Goal: Task Accomplishment & Management: Manage account settings

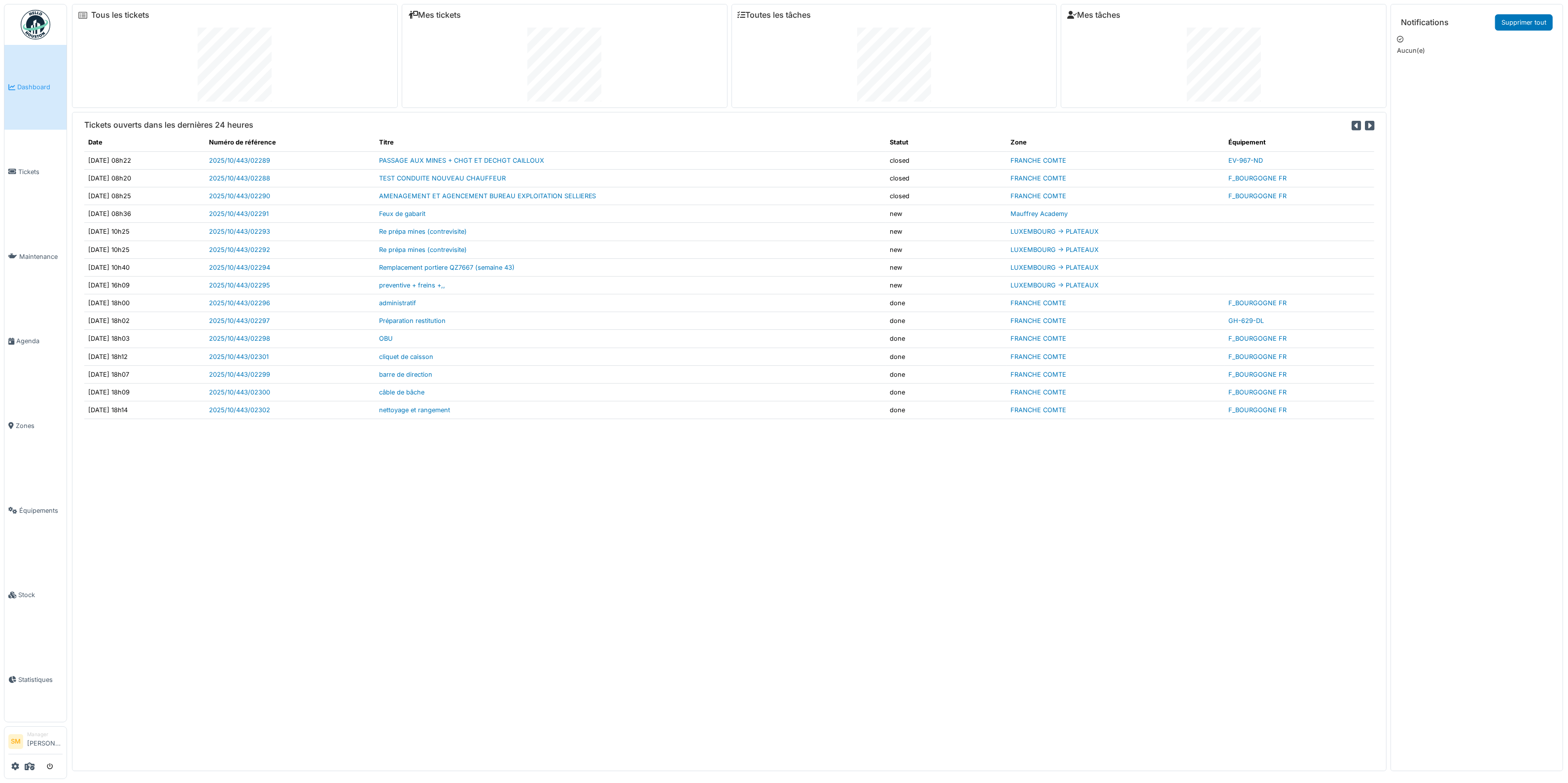
click at [937, 487] on div "Tickets ouverts dans les dernières 24 heures Date Numéro de référence Titre Sta…" at bounding box center [729, 441] width 1315 height 659
click at [14, 167] on li "Tickets" at bounding box center [36, 172] width 54 height 10
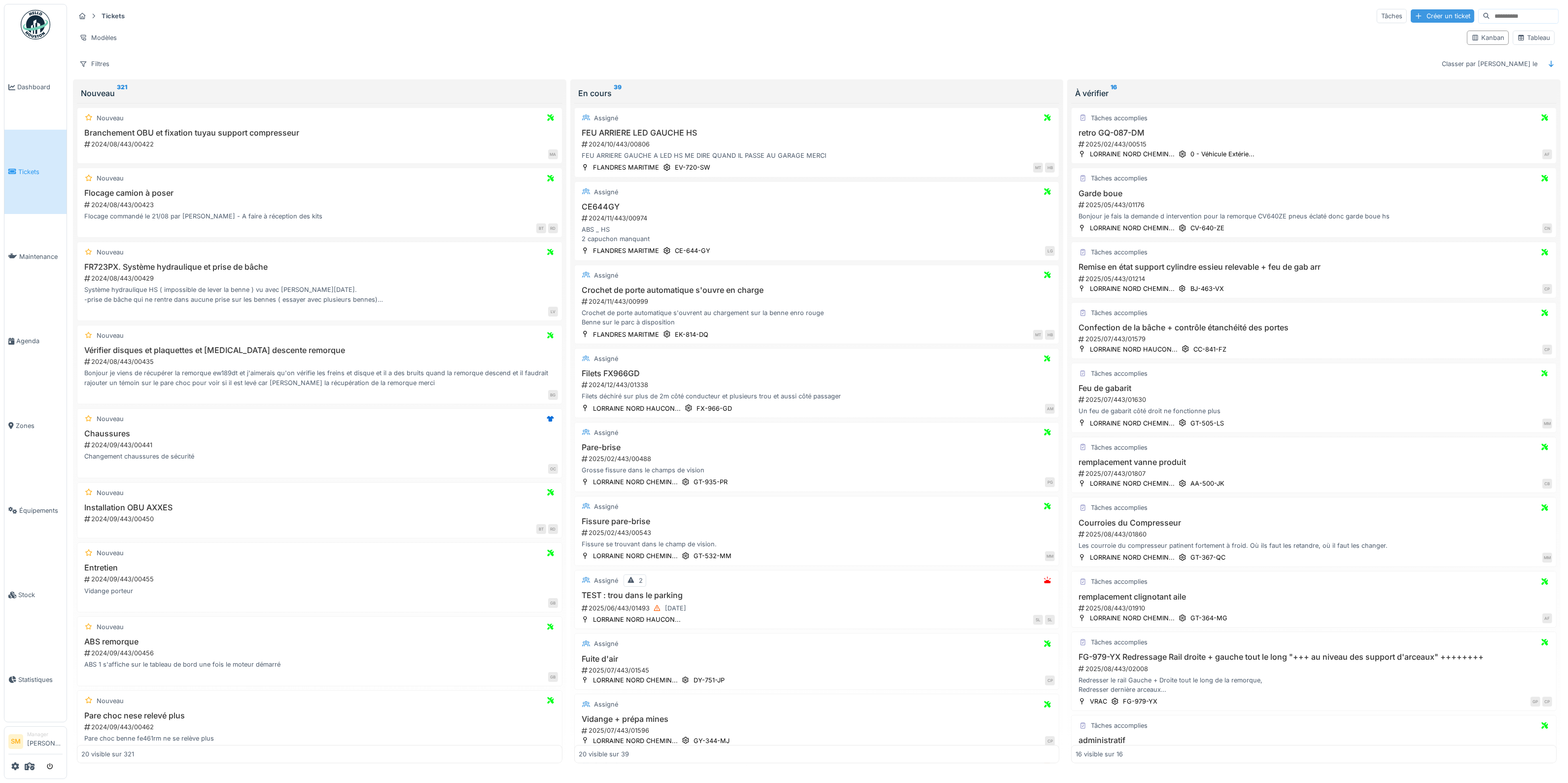
click at [1416, 17] on div "Créer un ticket" at bounding box center [1443, 16] width 63 height 13
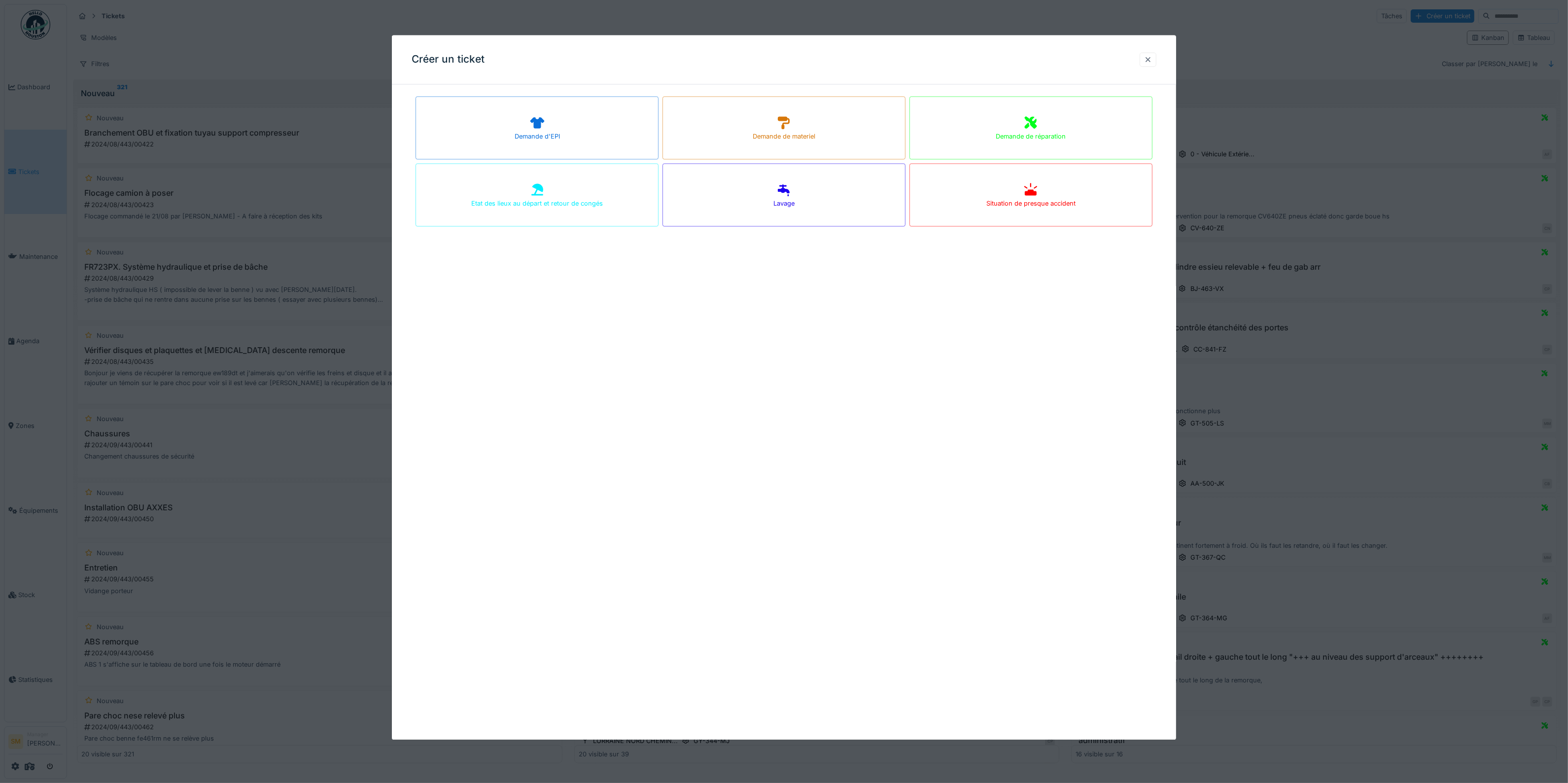
click at [1149, 60] on div at bounding box center [1148, 60] width 8 height 10
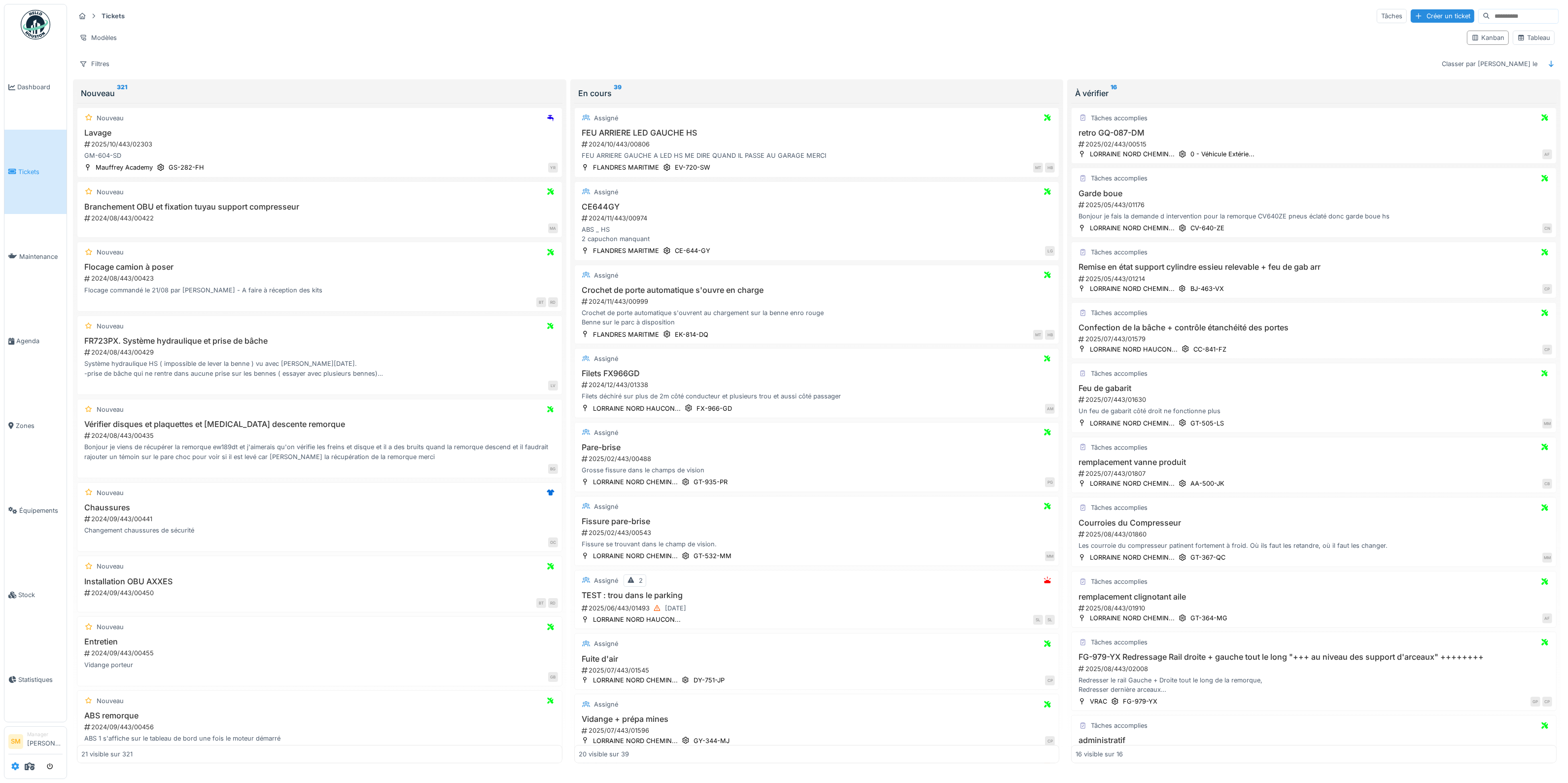
click at [13, 763] on icon at bounding box center [15, 766] width 8 height 8
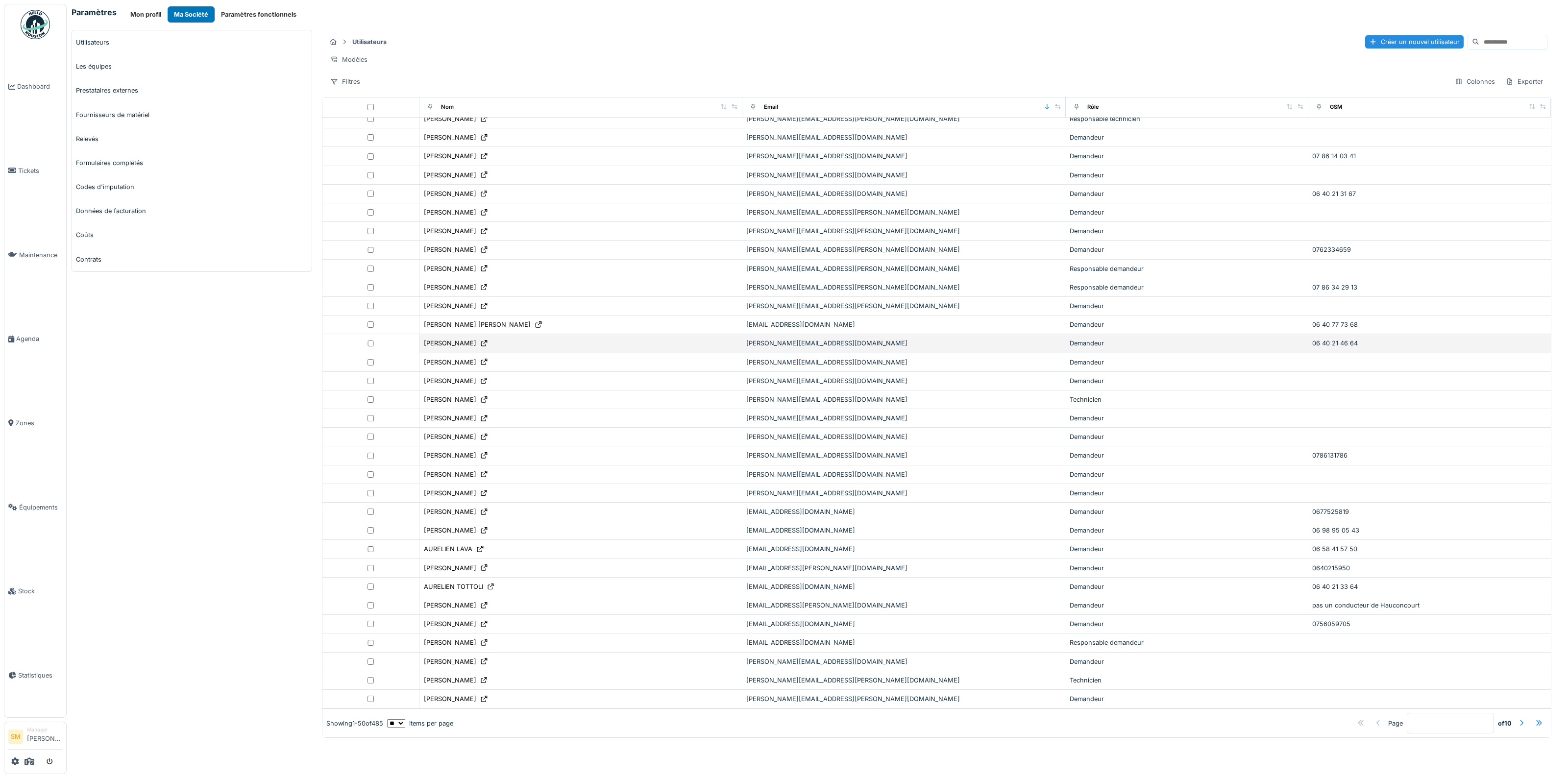
scroll to position [390, 0]
click at [1517, 718] on div at bounding box center [1521, 723] width 8 height 10
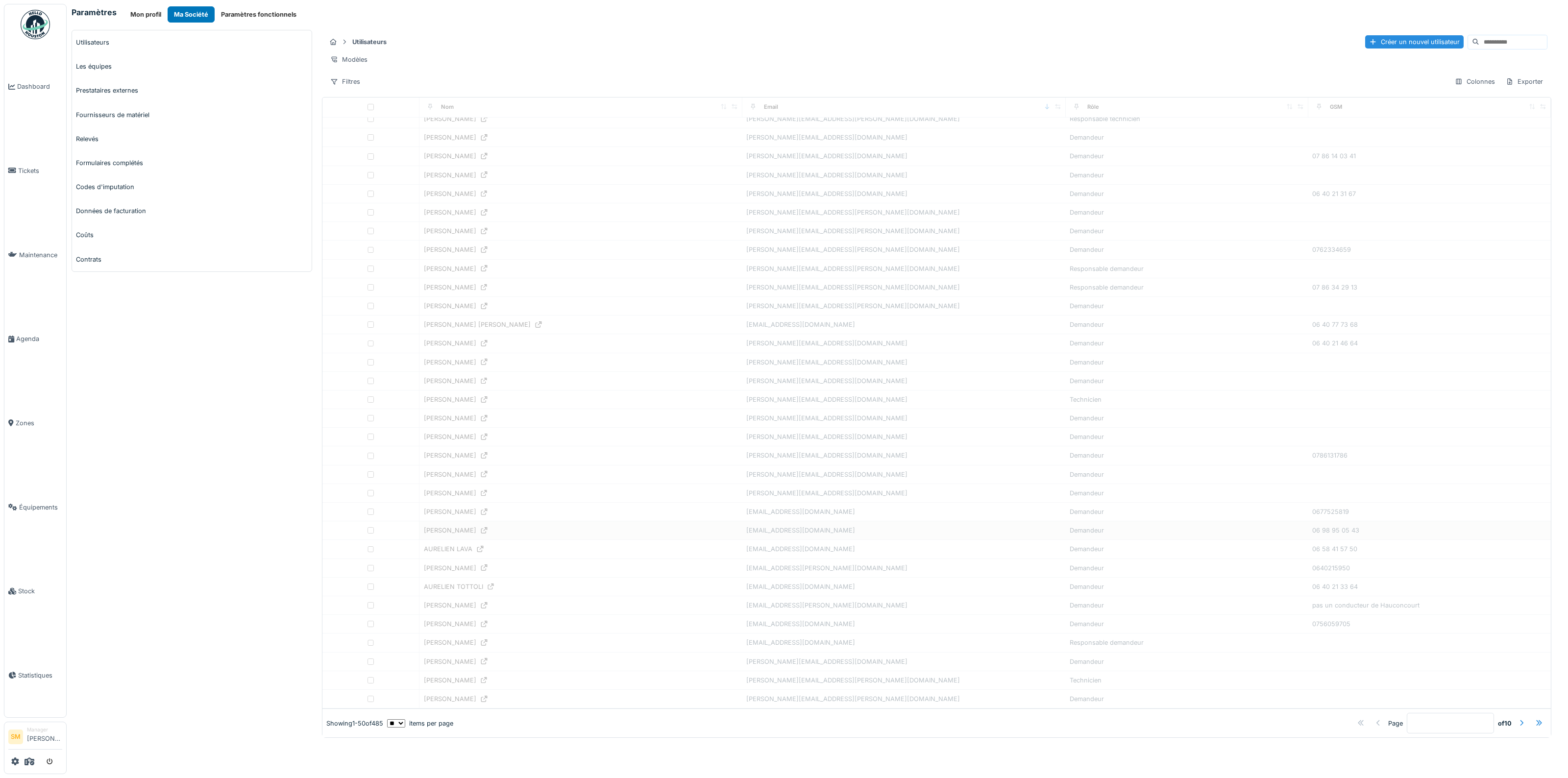
type input "*"
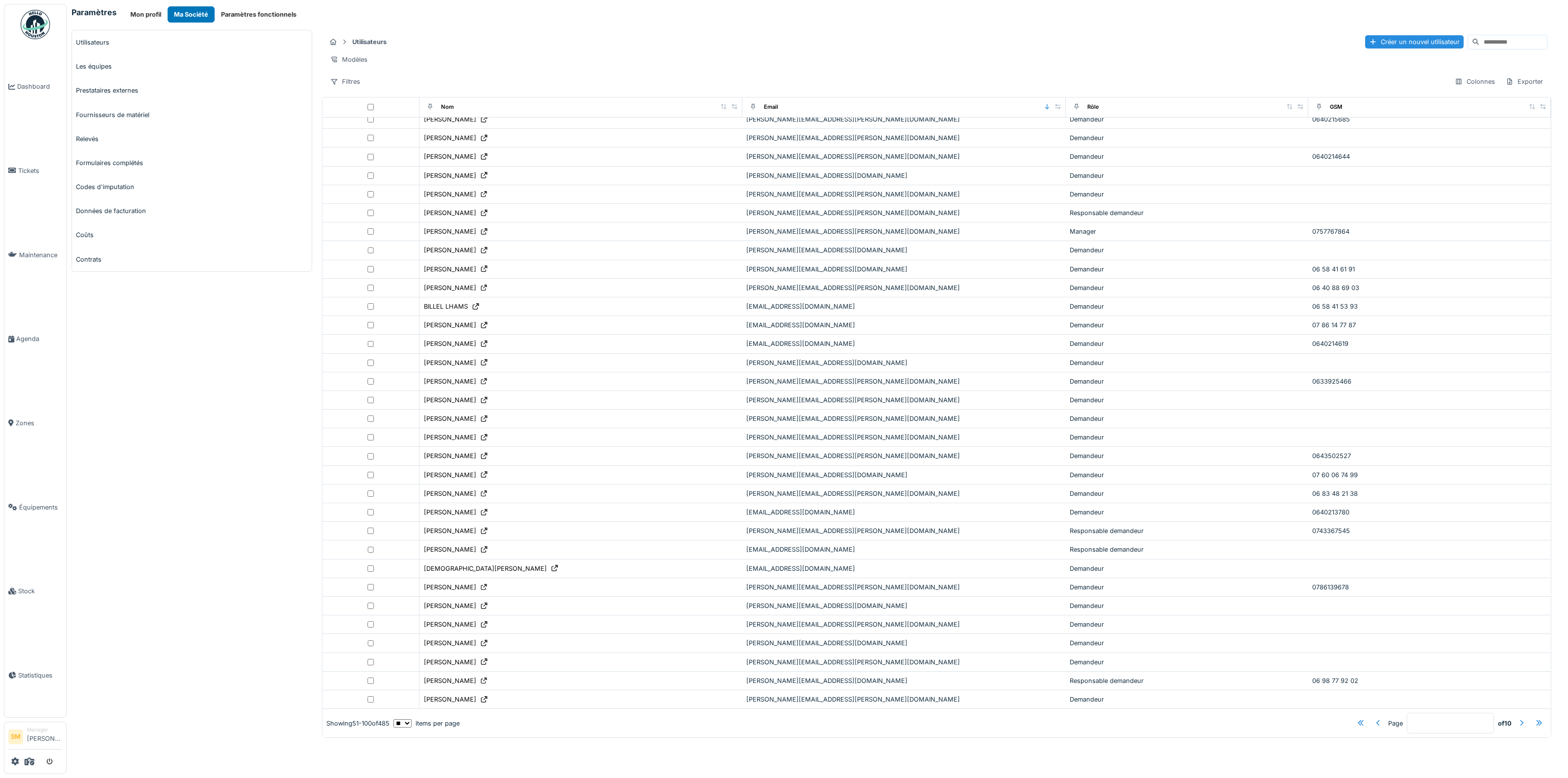
scroll to position [0, 0]
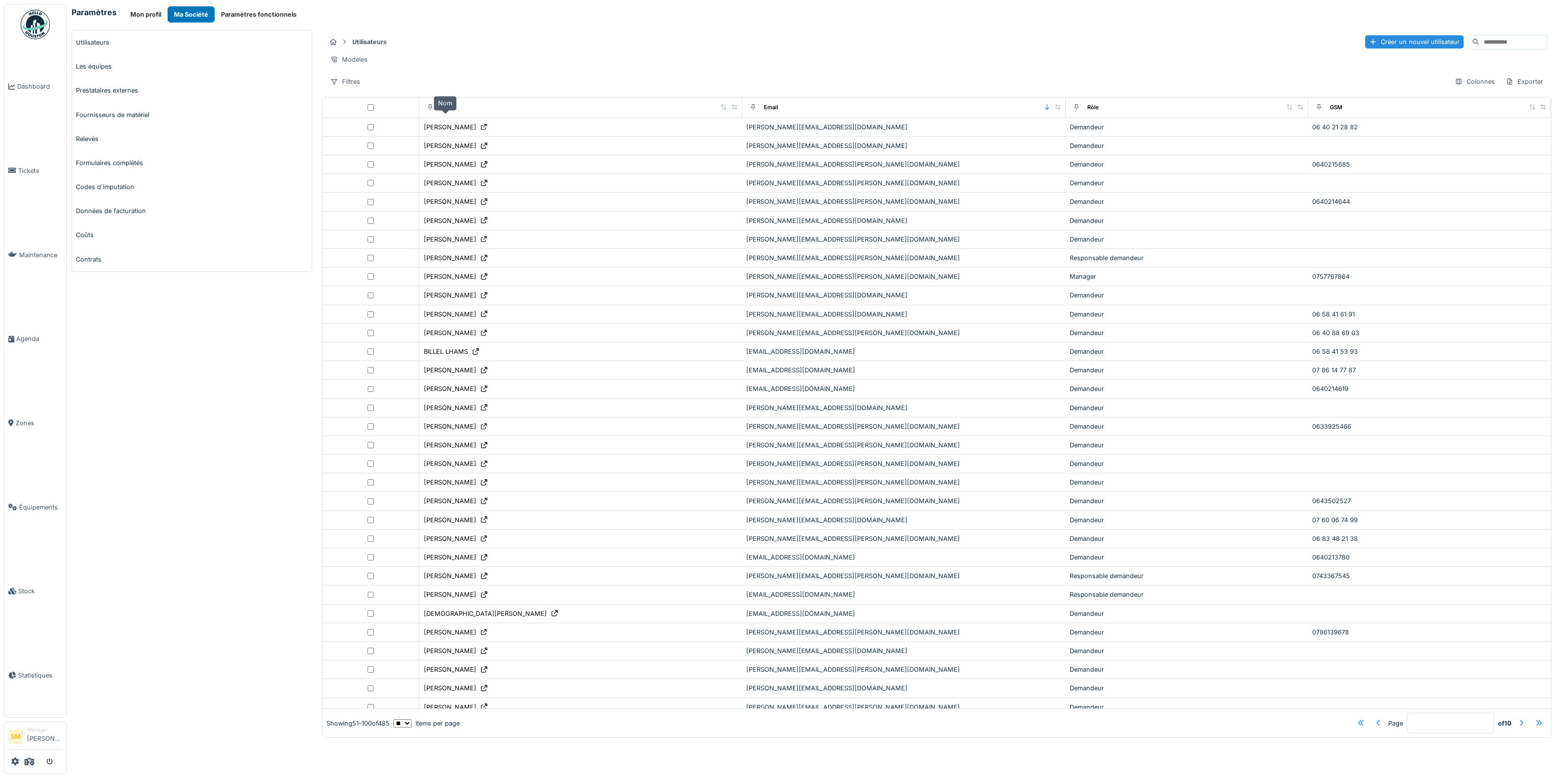
click at [441, 112] on div "Nom" at bounding box center [447, 107] width 12 height 9
click at [442, 112] on div "Nom" at bounding box center [447, 107] width 12 height 9
click at [446, 112] on div "Nom" at bounding box center [447, 107] width 12 height 9
click at [1479, 43] on input at bounding box center [1513, 42] width 68 height 13
type input "******"
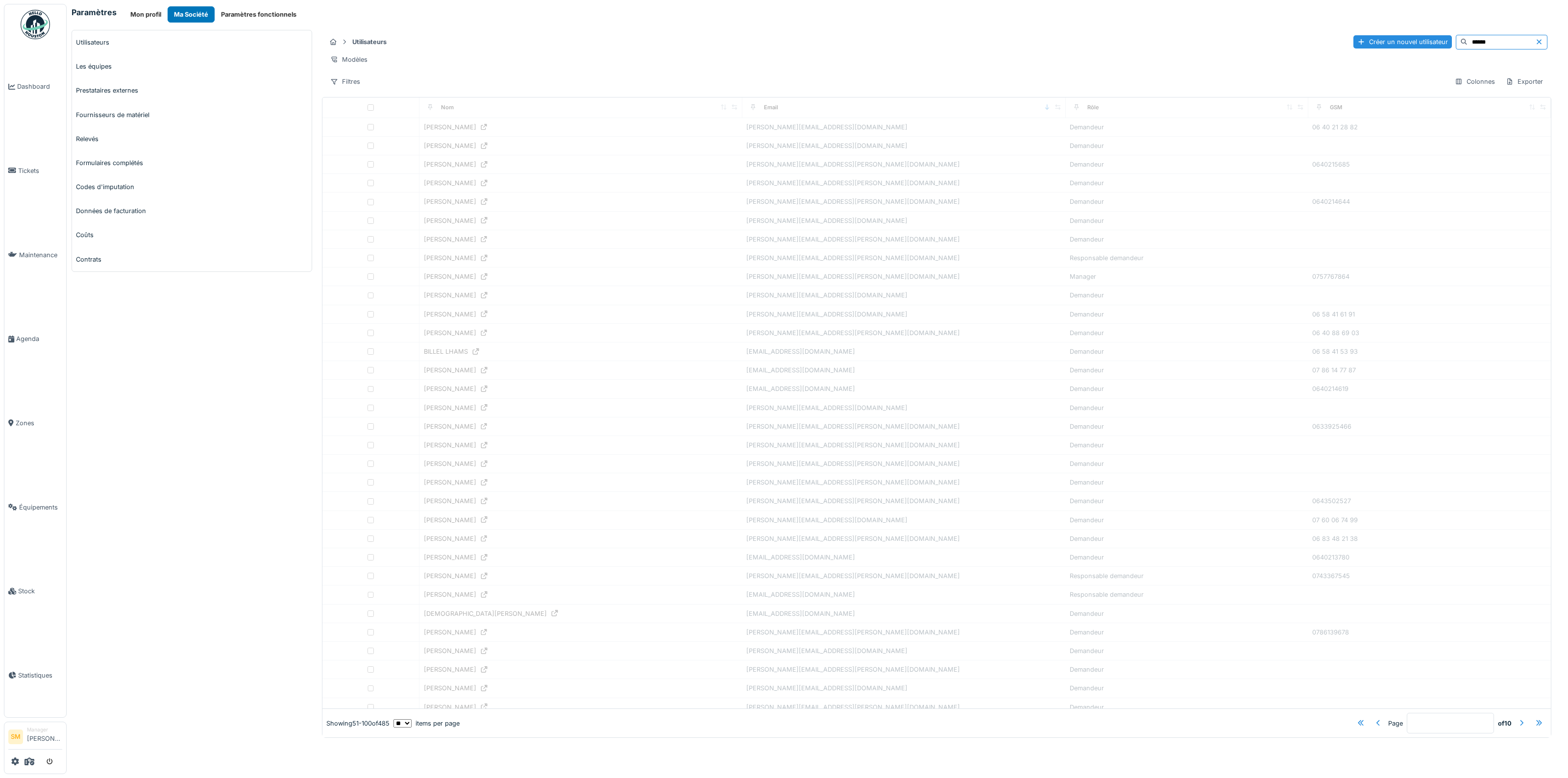
type input "*"
drag, startPoint x: 1477, startPoint y: 43, endPoint x: 1370, endPoint y: 48, distance: 107.1
click at [1370, 48] on div "Créer un nouvel utilisateur ******" at bounding box center [1450, 41] width 194 height 14
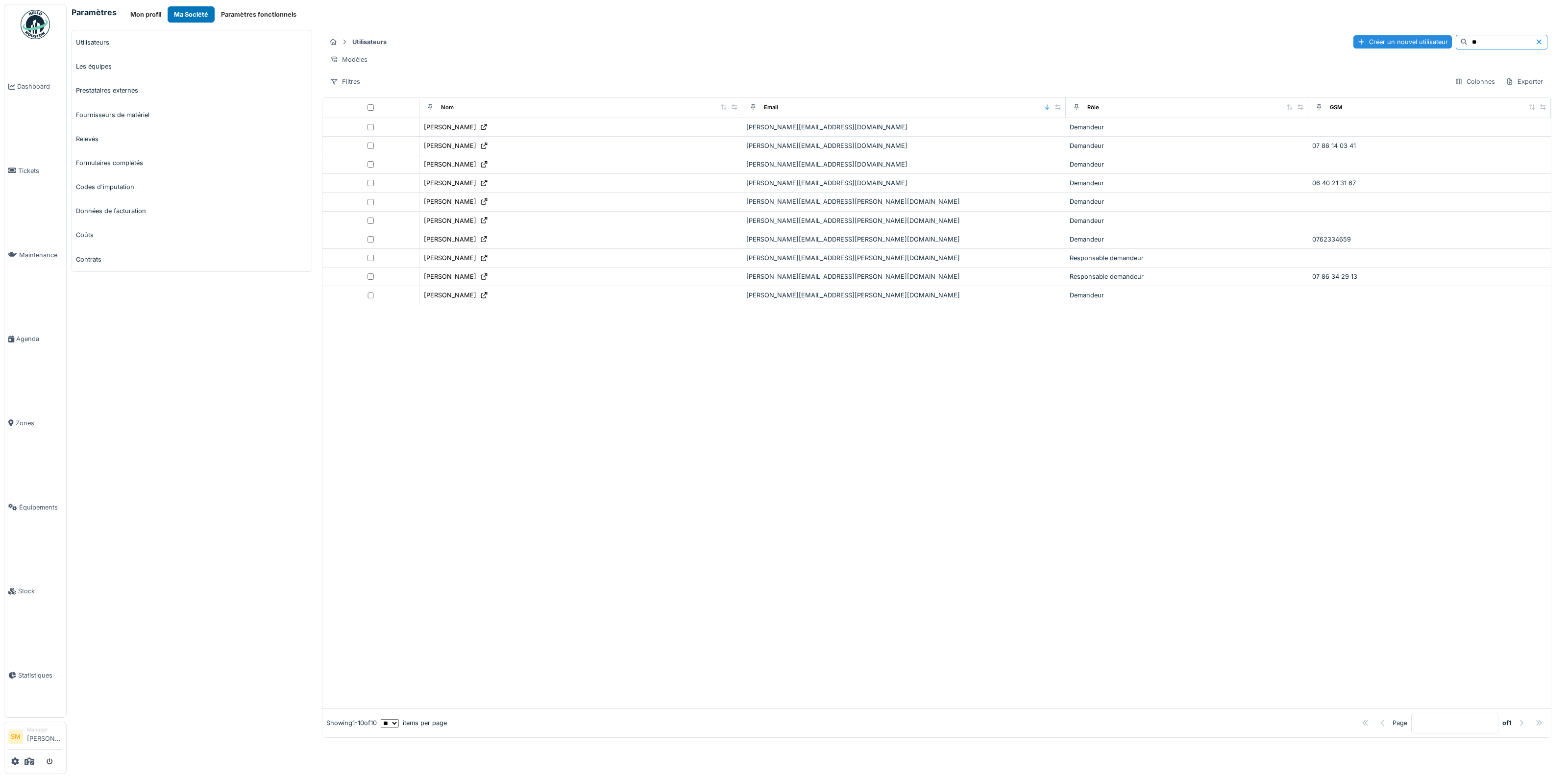
type input "*"
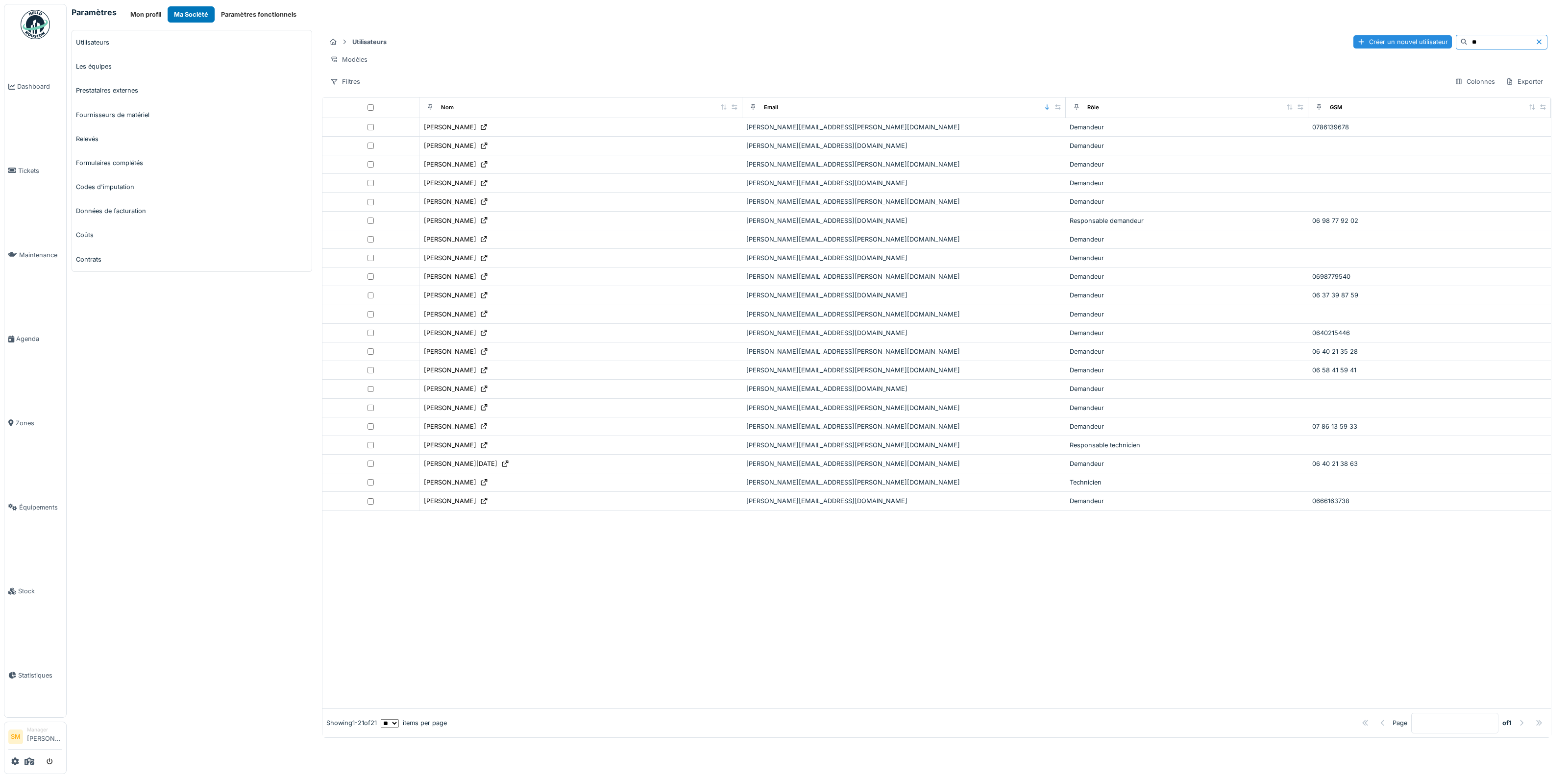
type input "*"
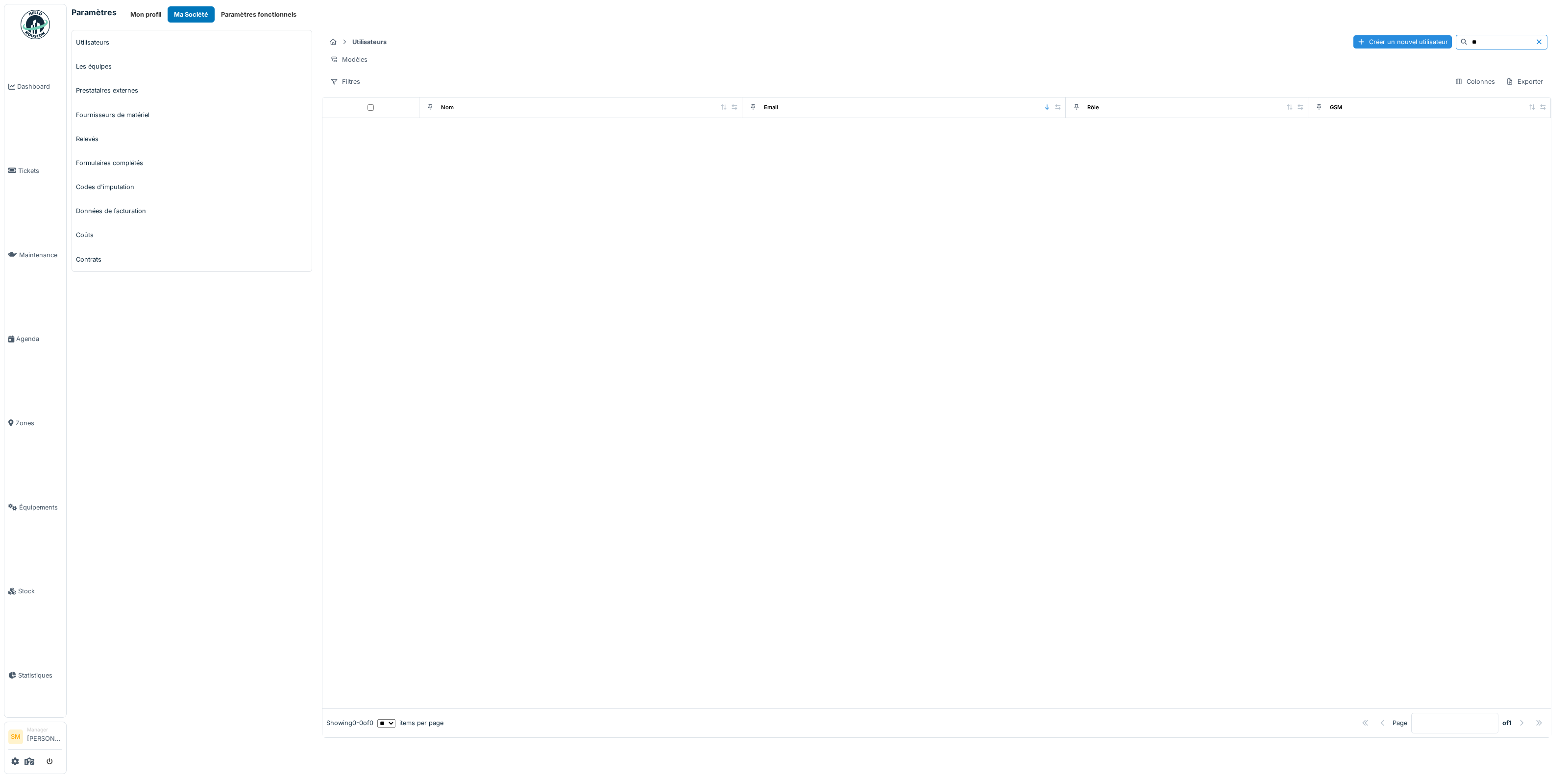
type input "*"
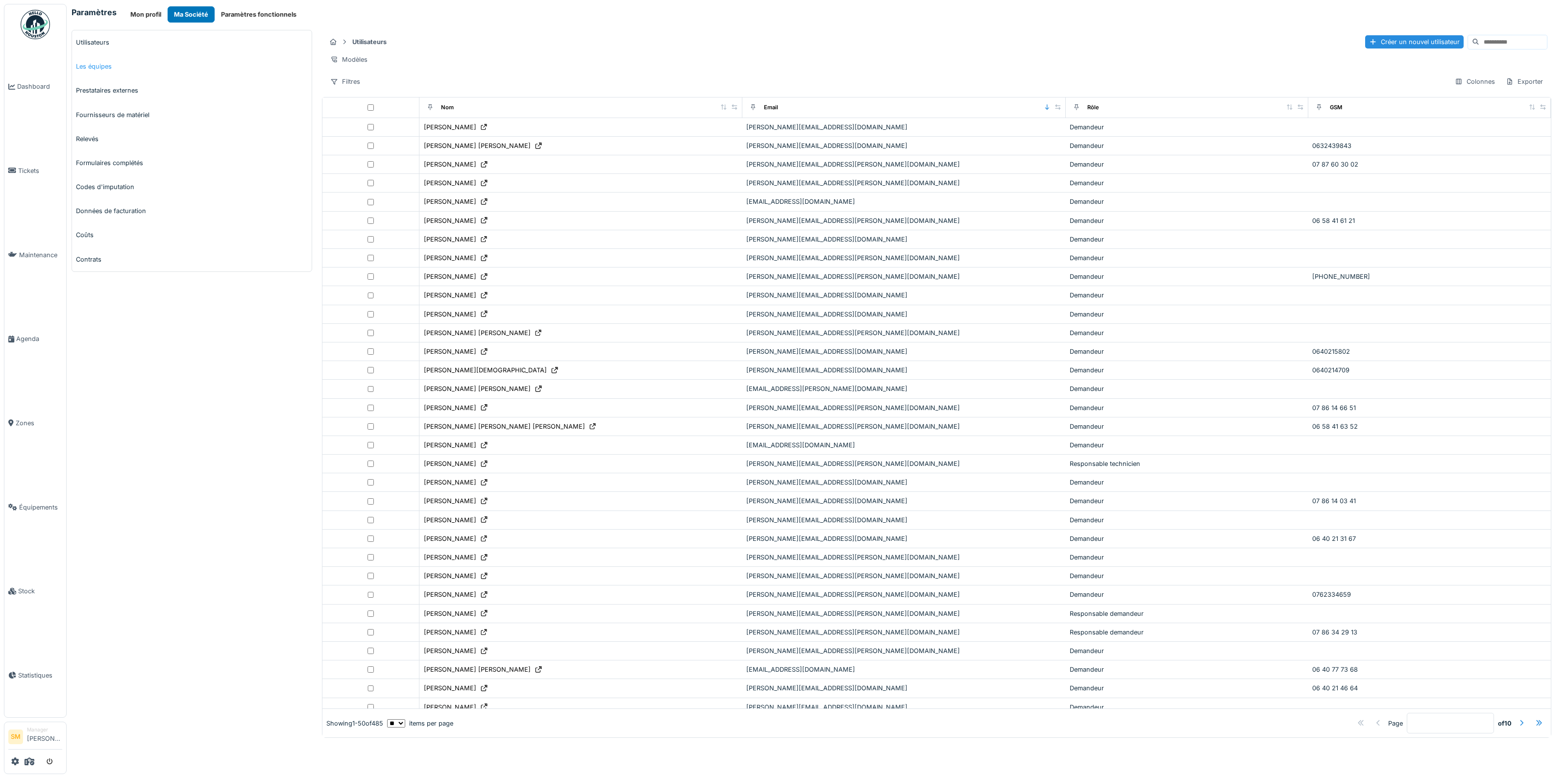
click at [87, 62] on link "Les équipes" at bounding box center [191, 66] width 240 height 24
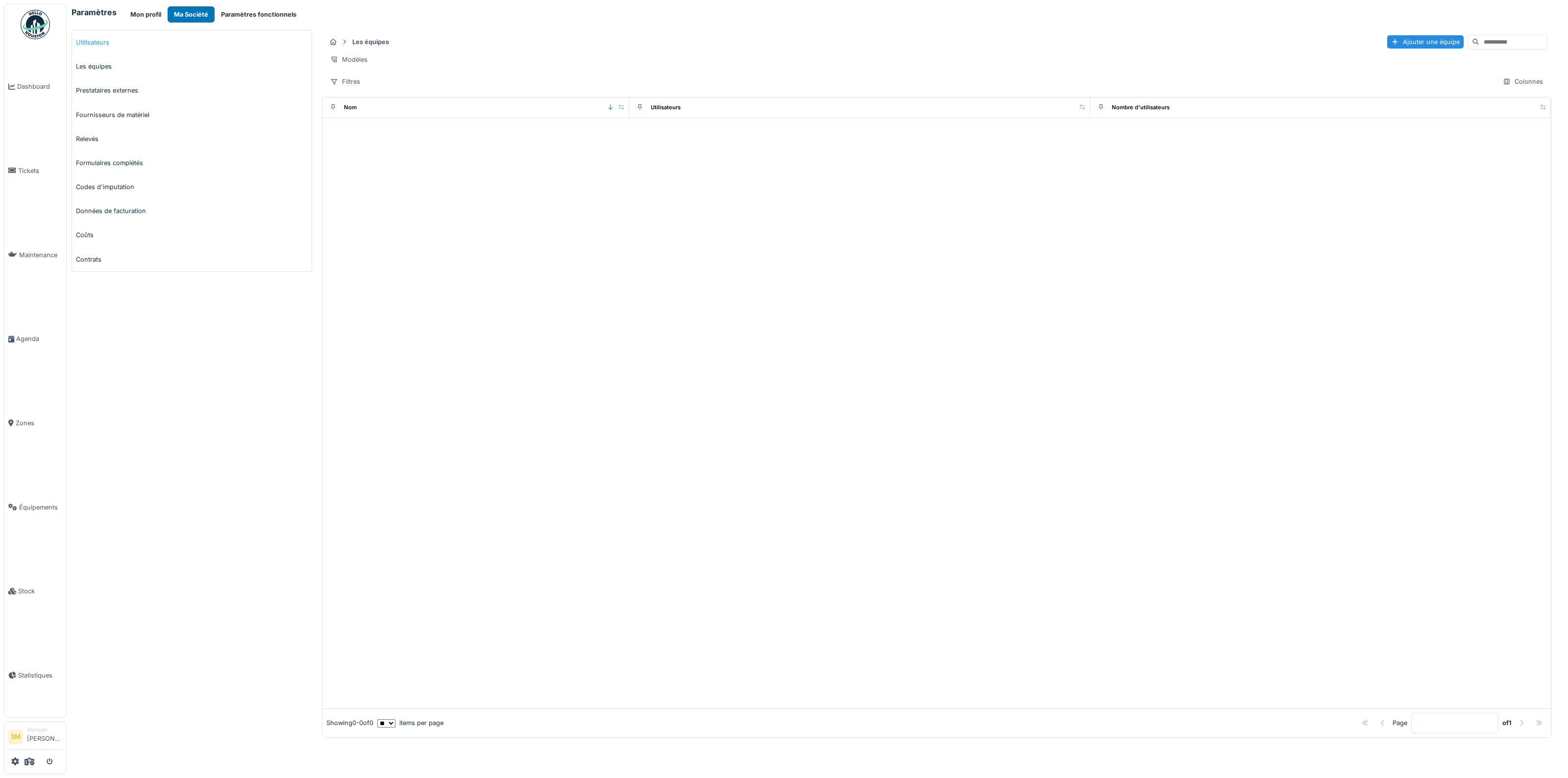
click at [93, 44] on link "Utilisateurs" at bounding box center [191, 42] width 240 height 24
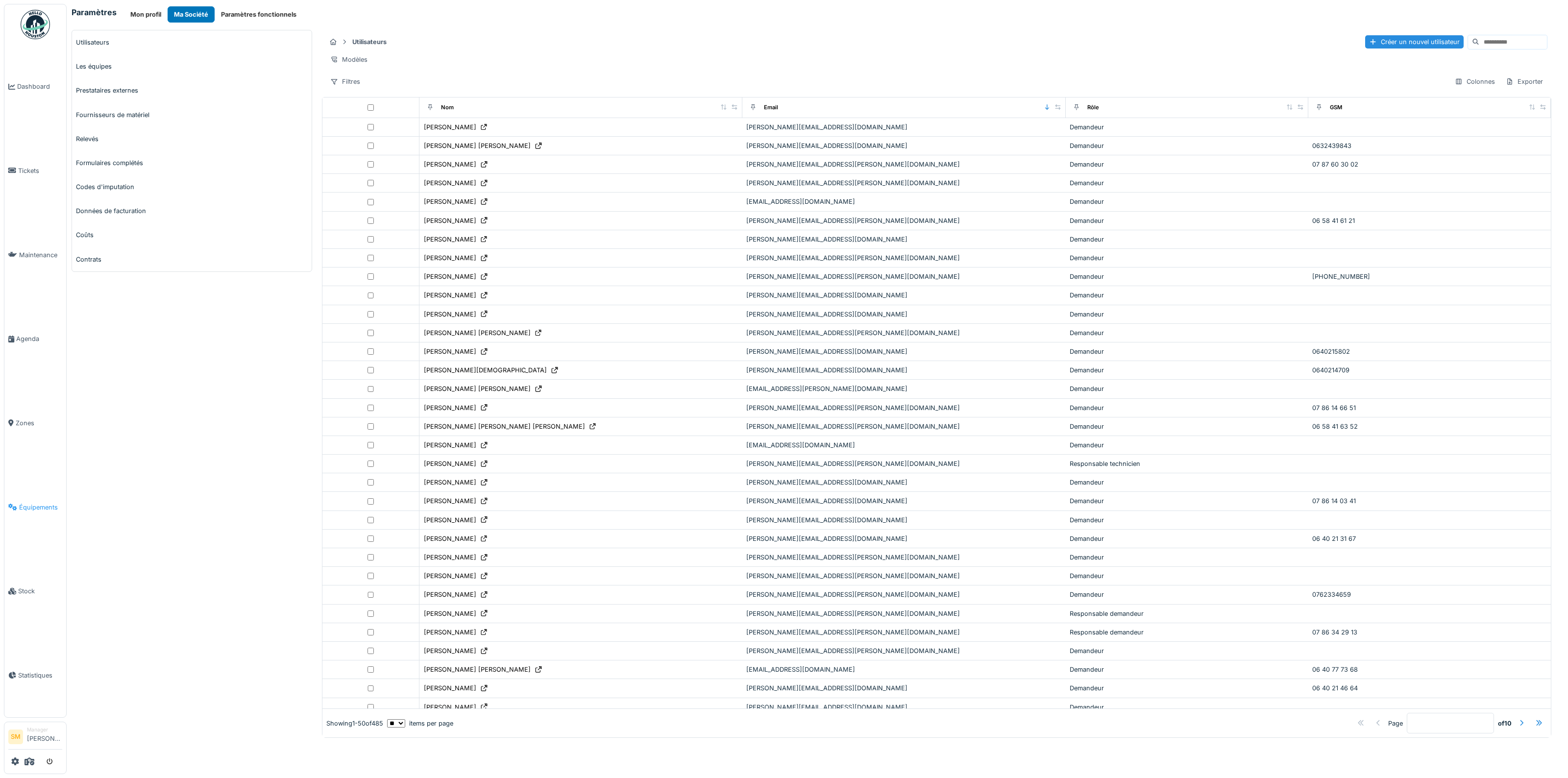
click at [28, 502] on span "Équipements" at bounding box center [40, 507] width 43 height 10
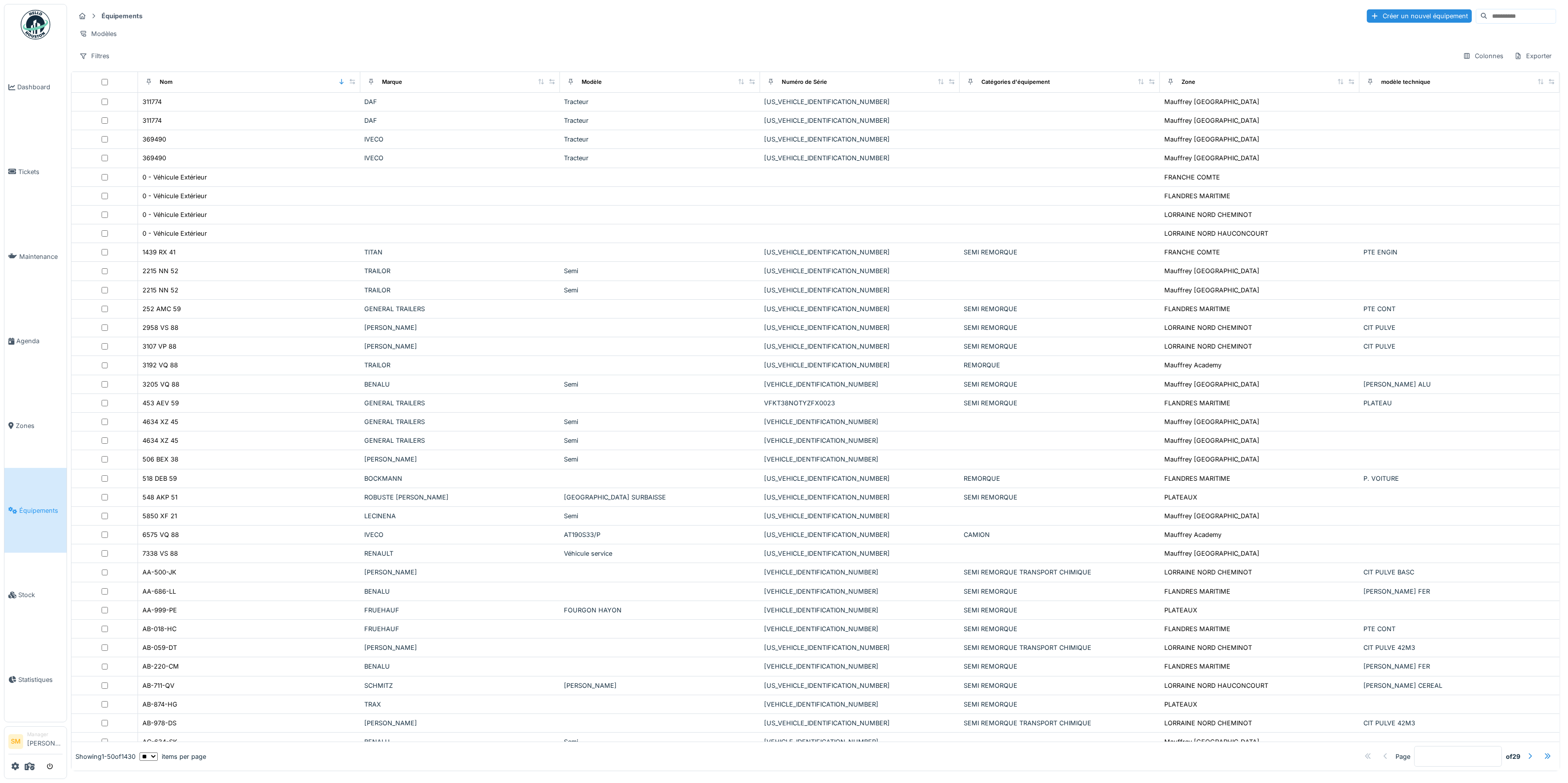
click at [1488, 15] on input at bounding box center [1522, 16] width 68 height 13
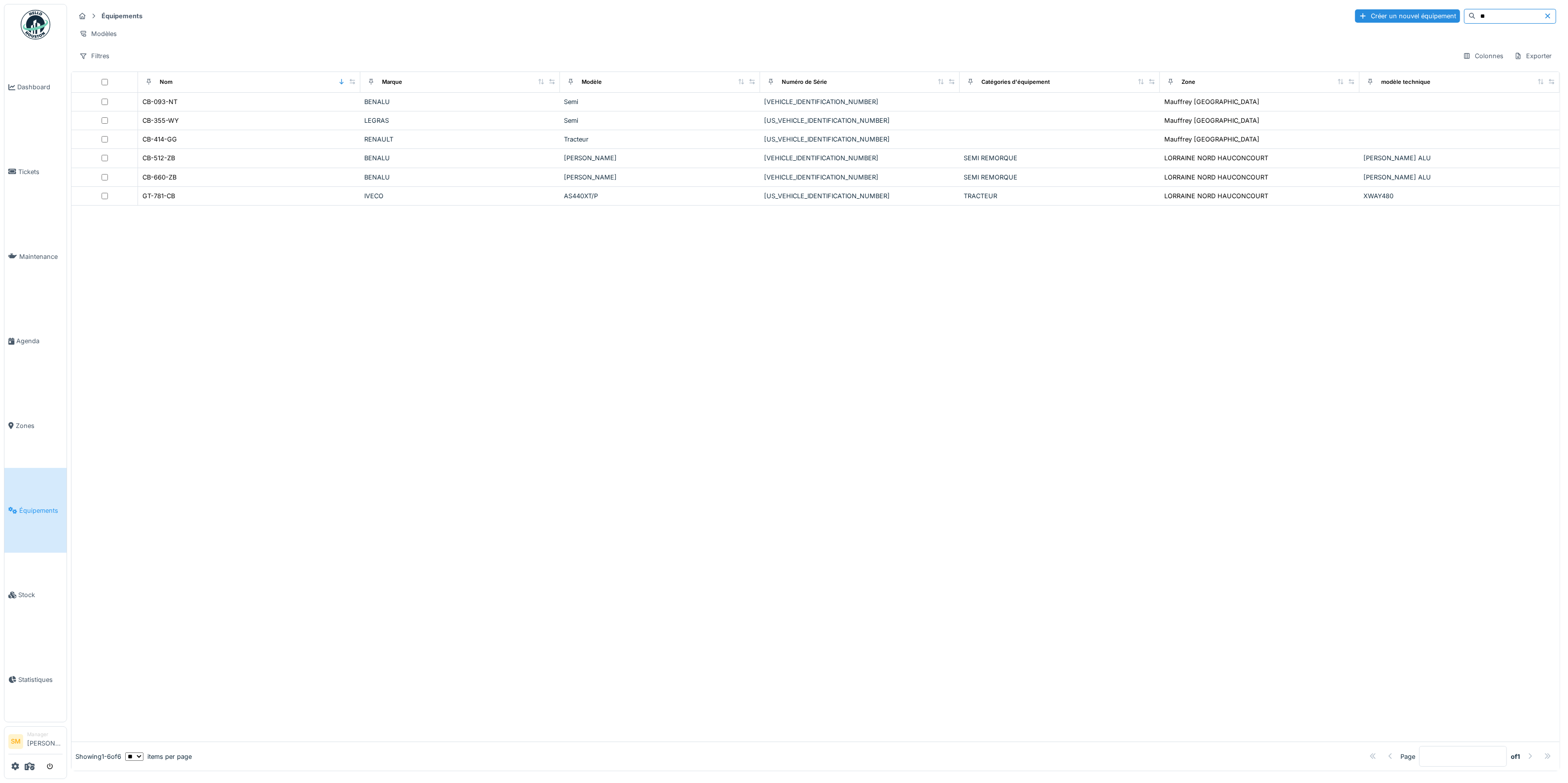
type input "*"
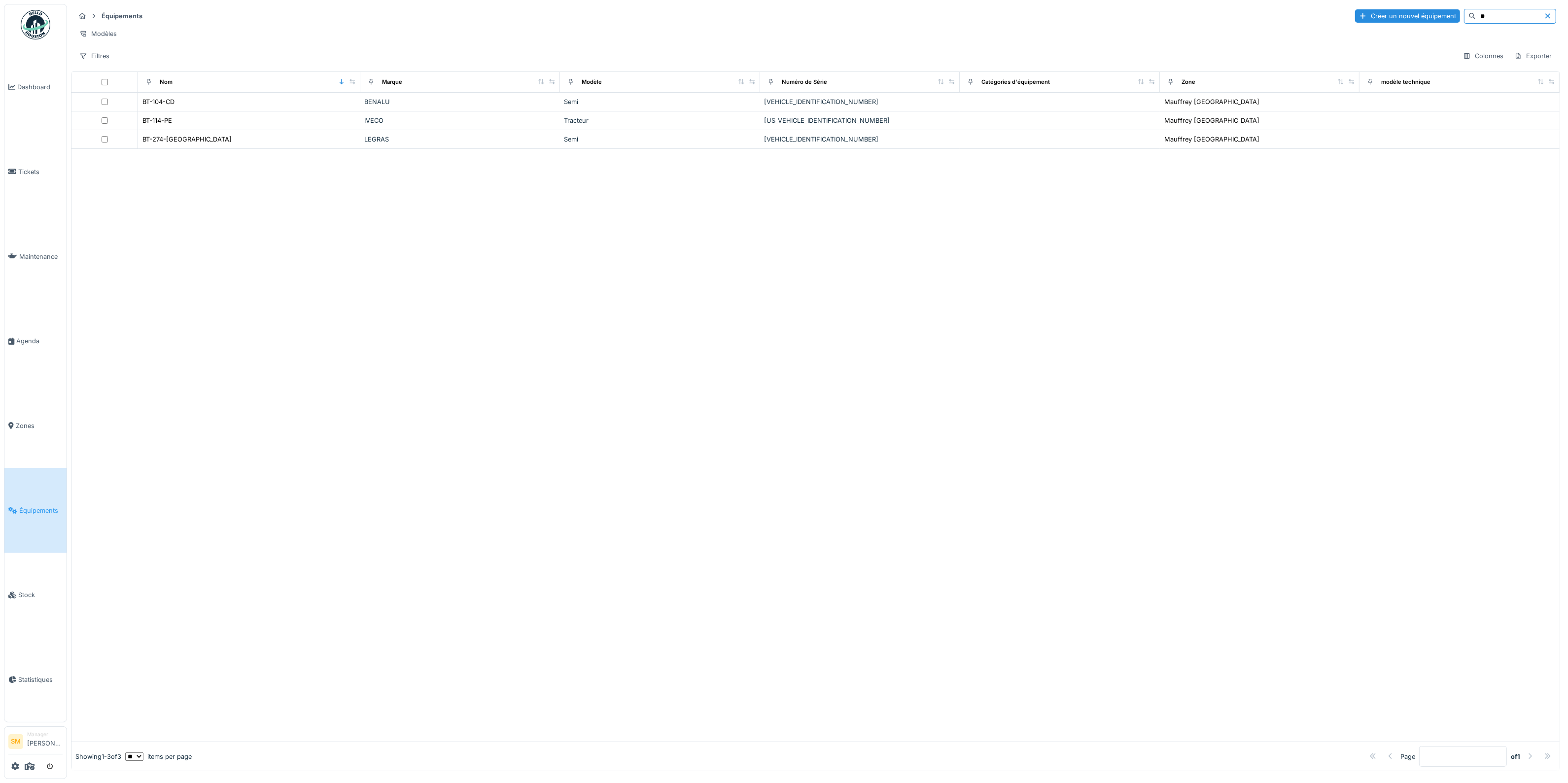
type input "*"
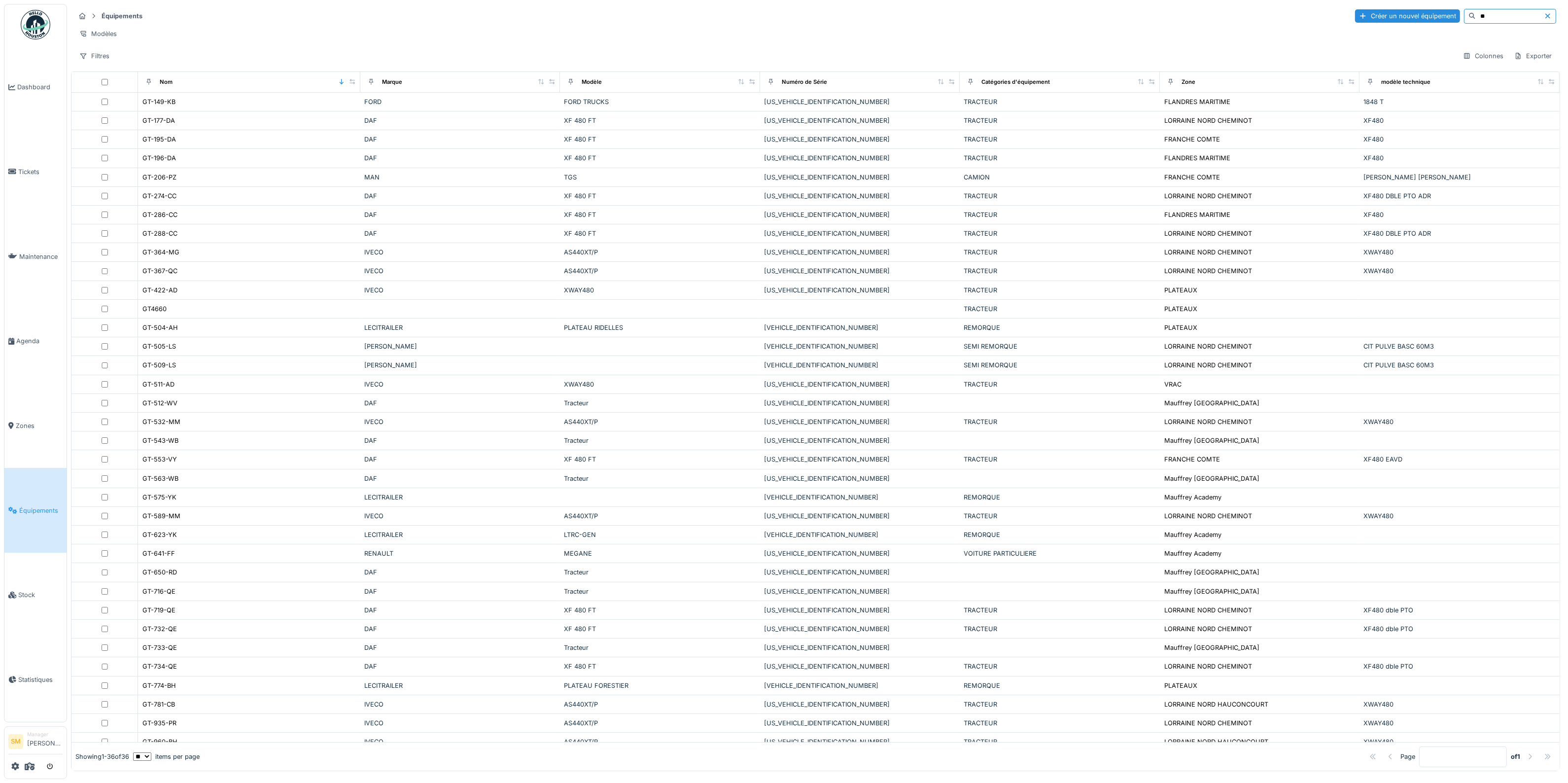
type input "*"
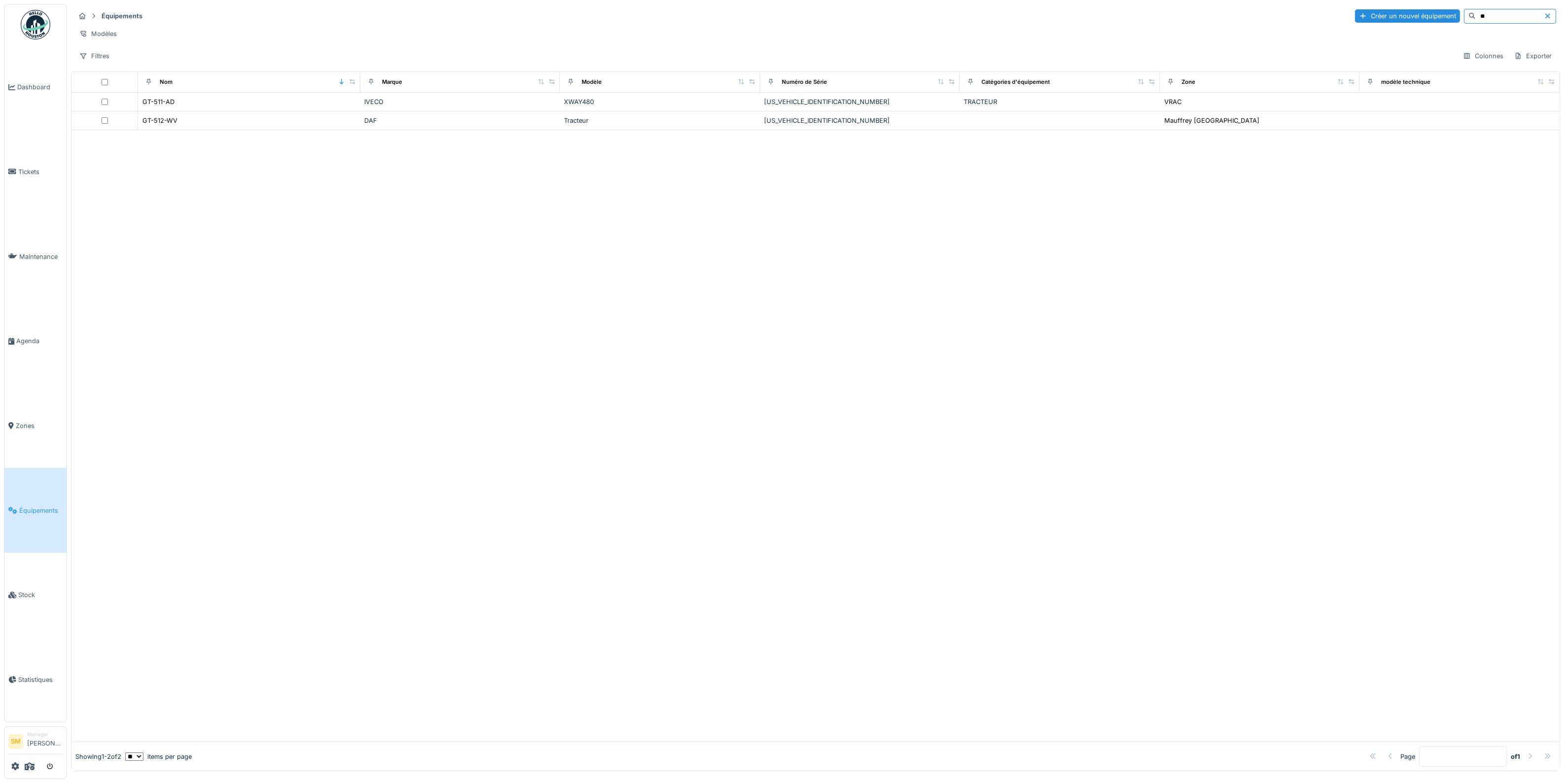
type input "*"
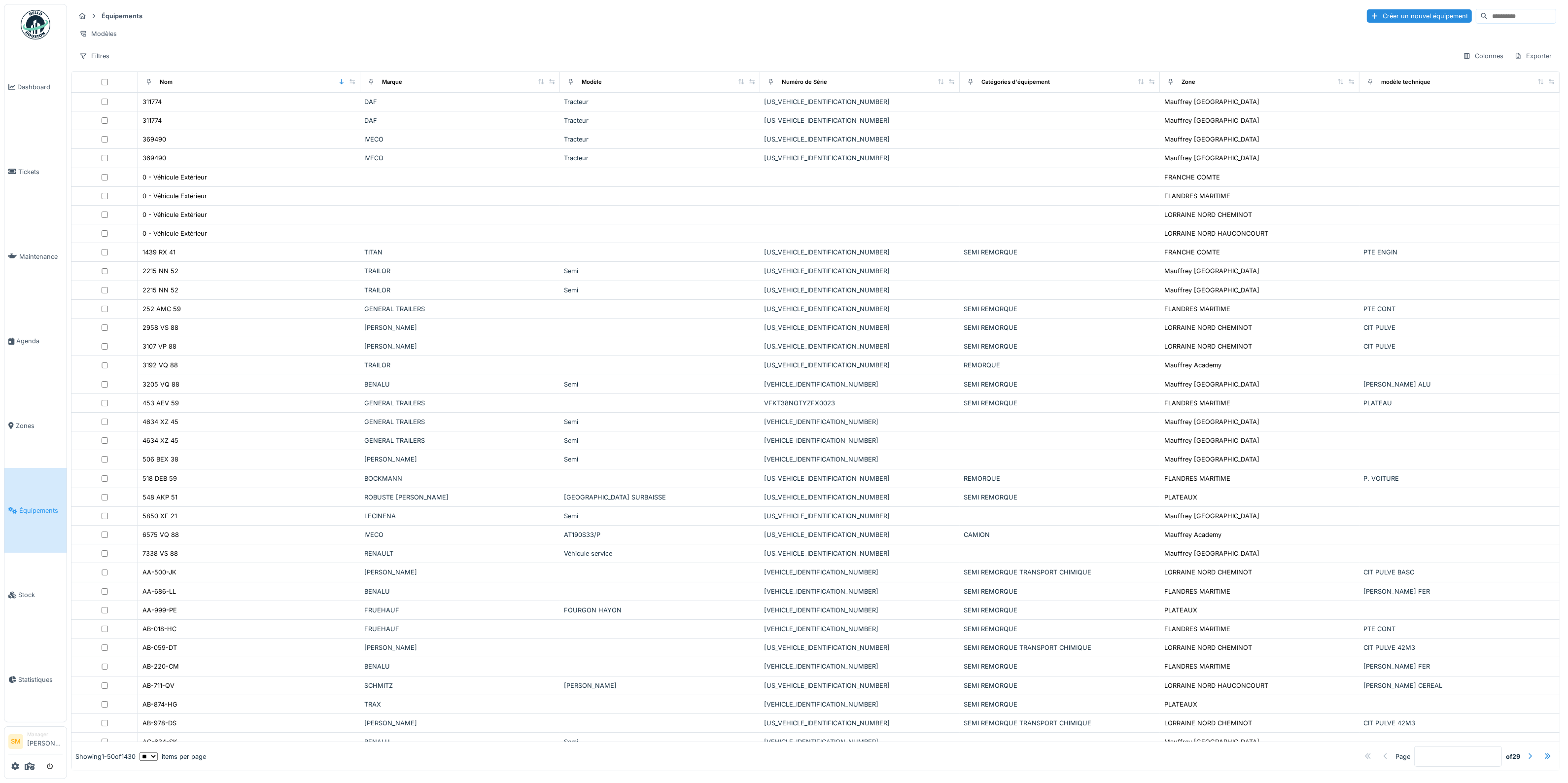
click at [1488, 12] on input at bounding box center [1522, 16] width 68 height 13
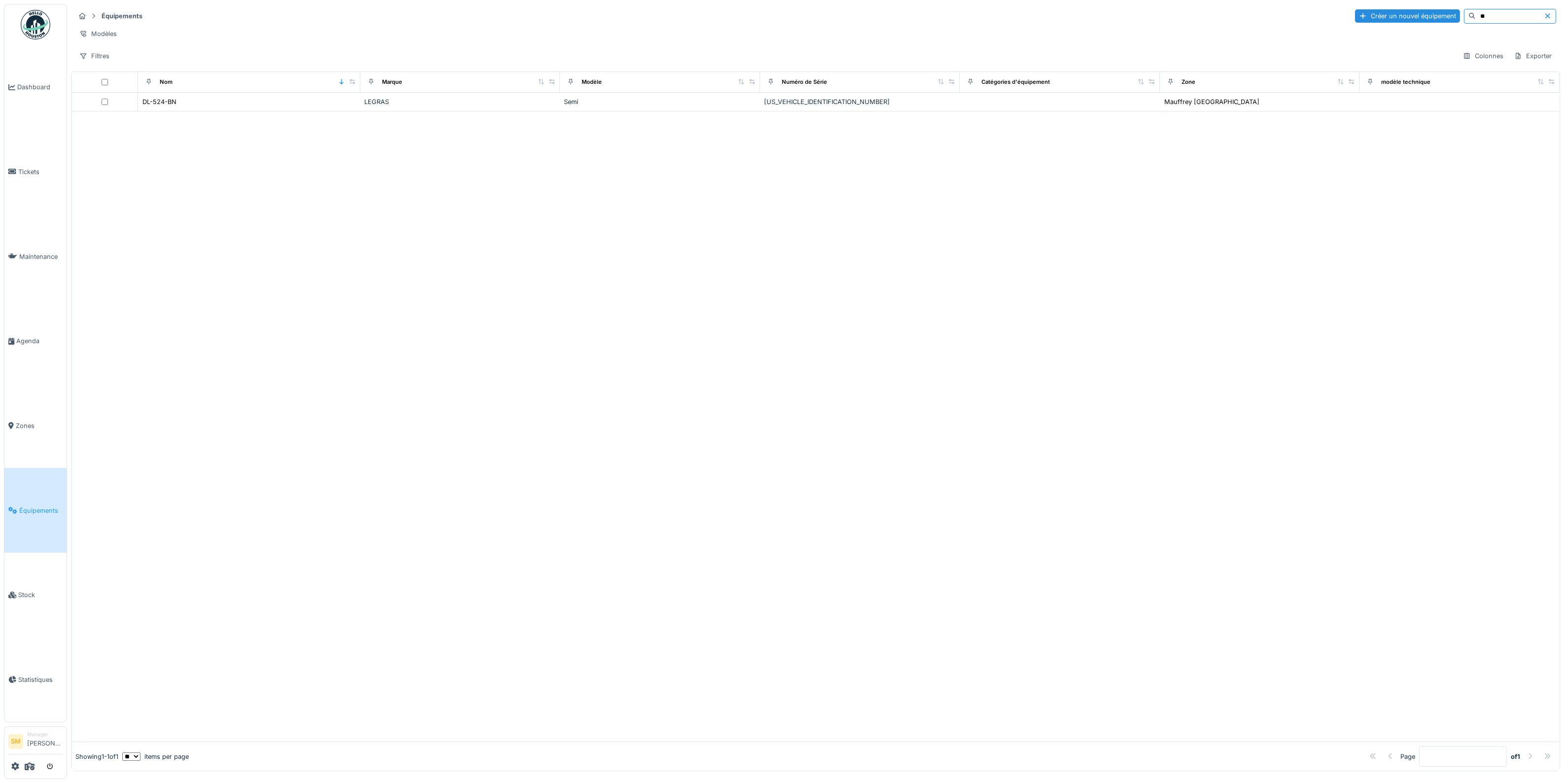
type input "*"
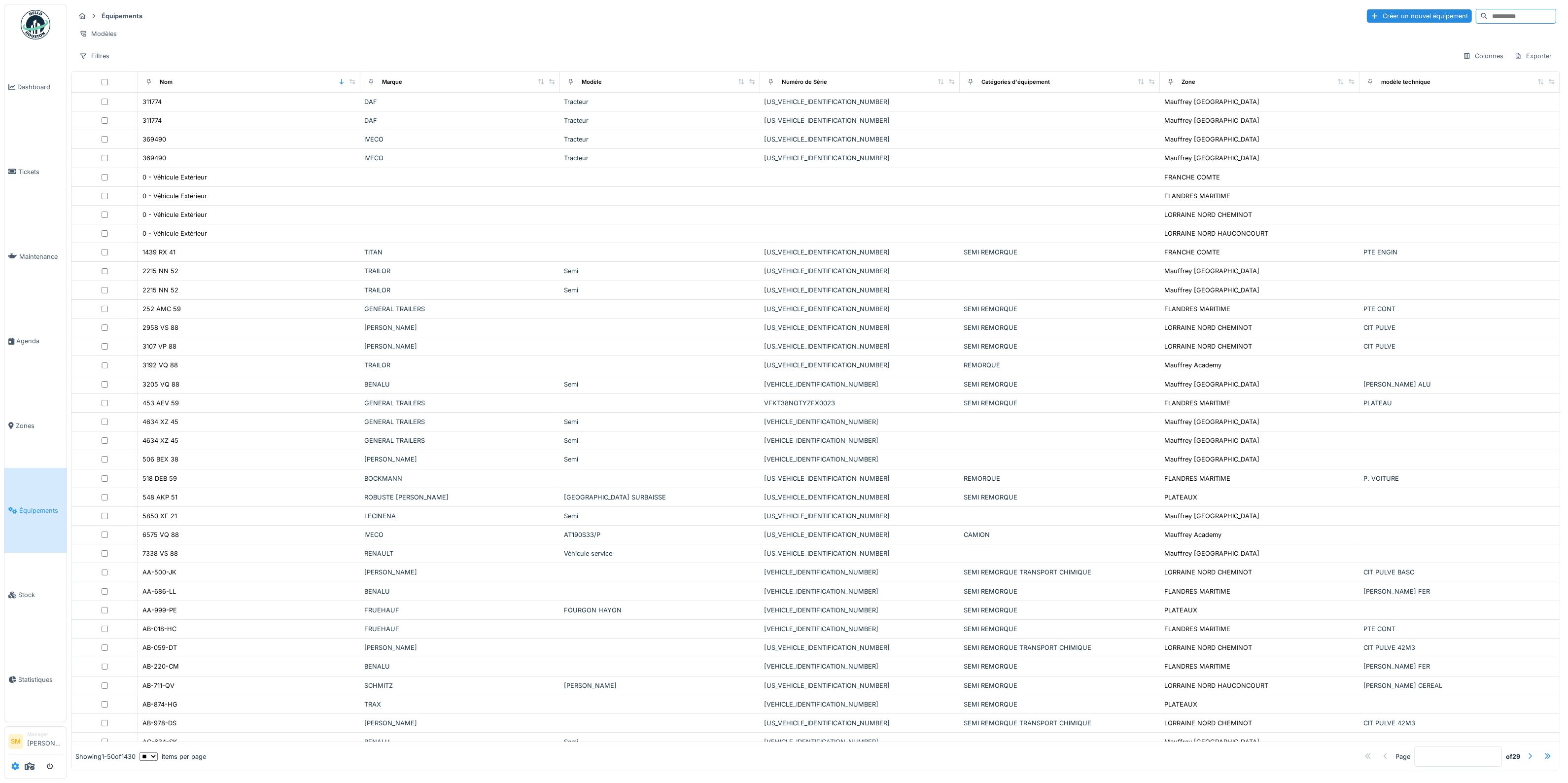
click at [17, 763] on icon at bounding box center [15, 766] width 8 height 8
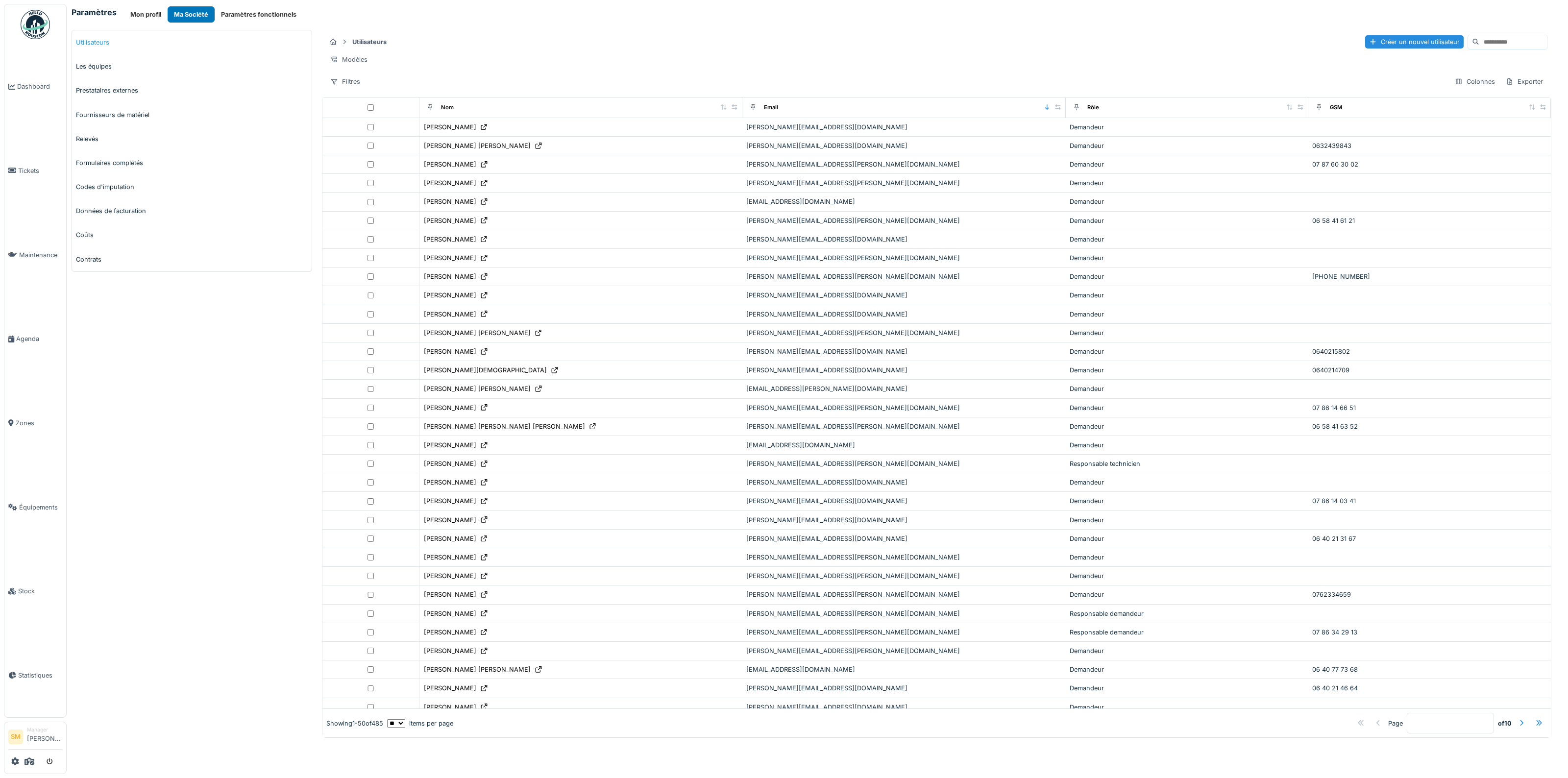
click at [106, 39] on link "Utilisateurs" at bounding box center [191, 42] width 240 height 24
click at [1480, 43] on input at bounding box center [1513, 42] width 68 height 13
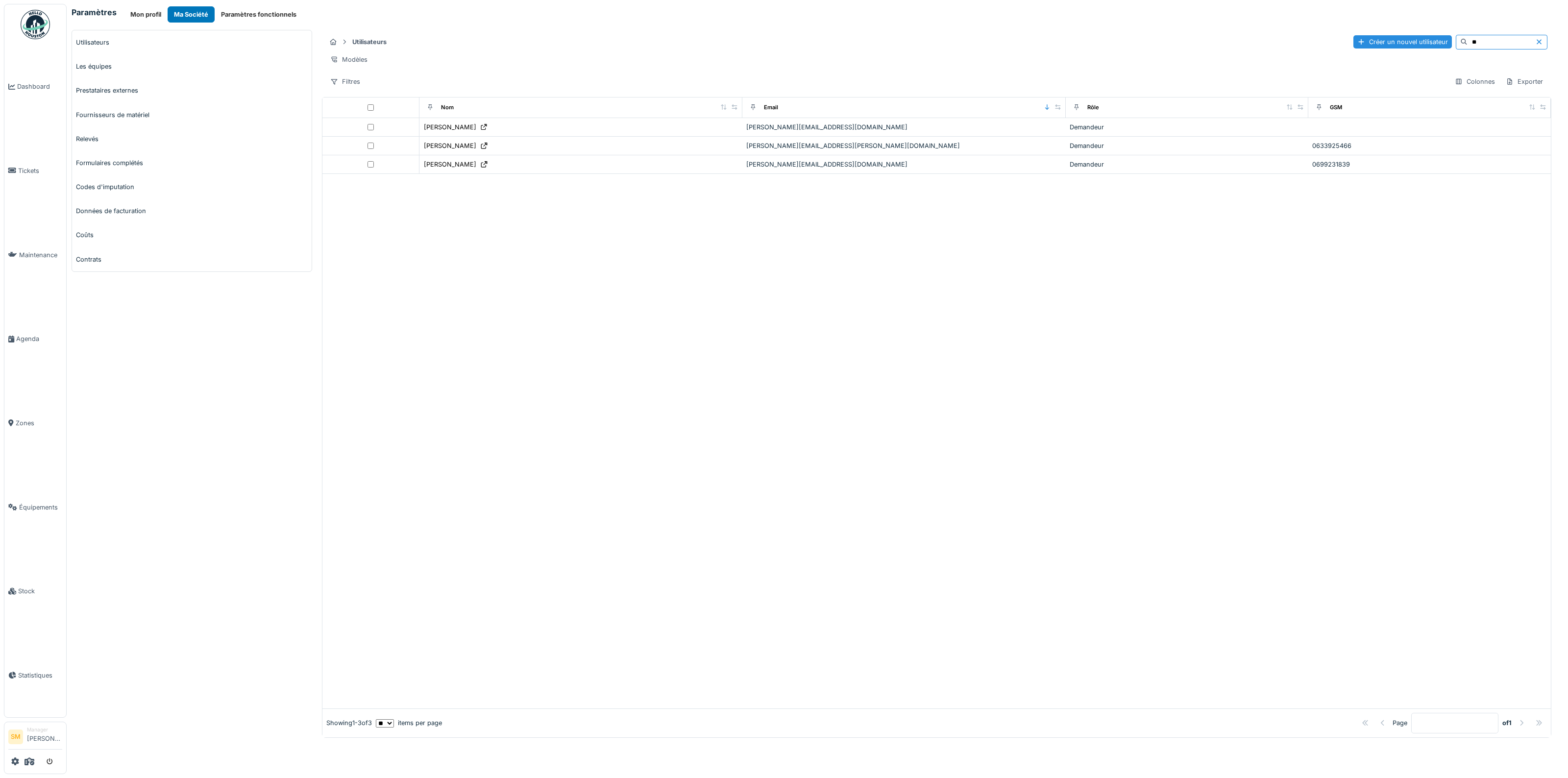
type input "*"
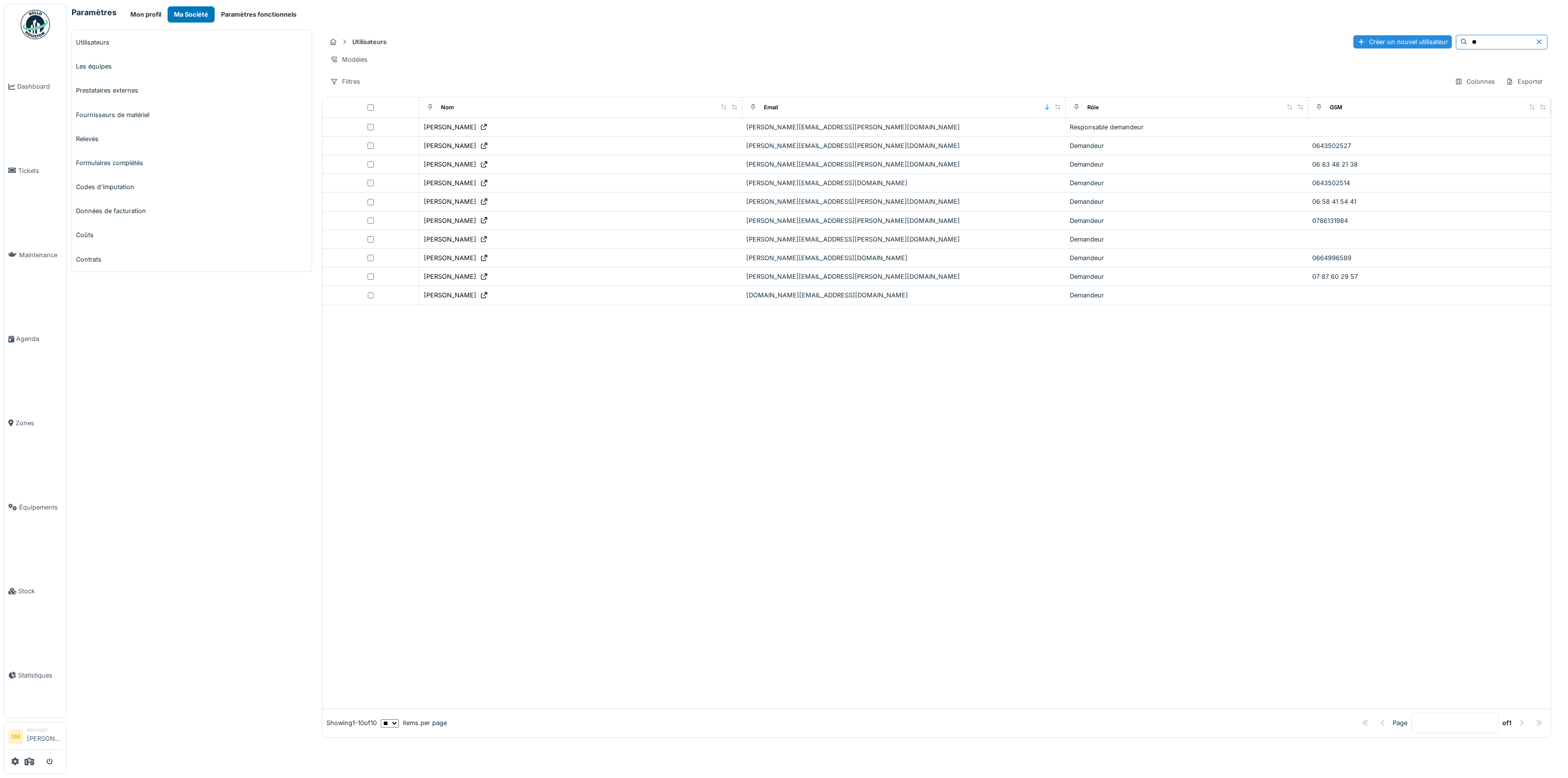
type input "*"
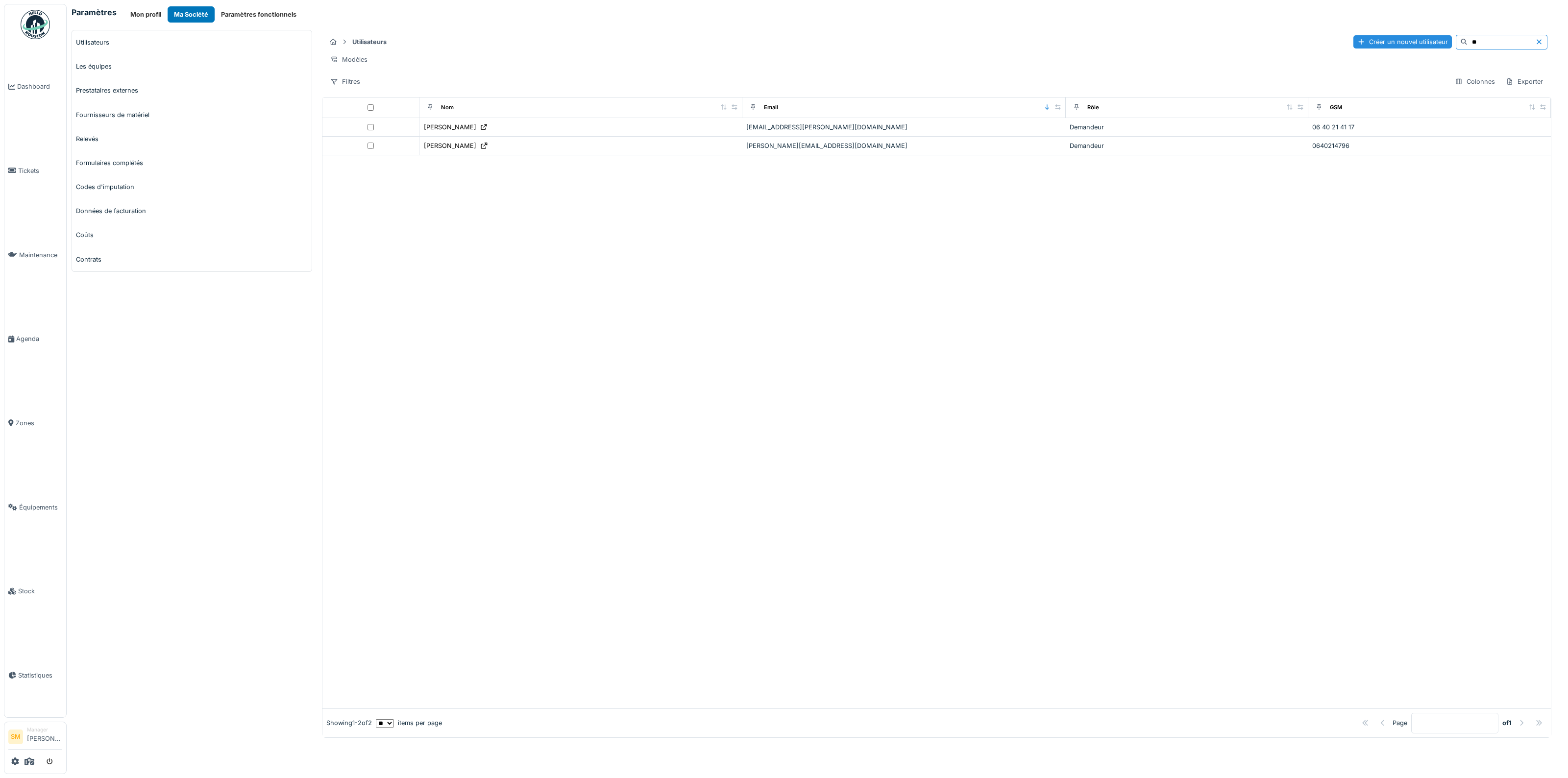
type input "*"
